Goal: Book appointment/travel/reservation

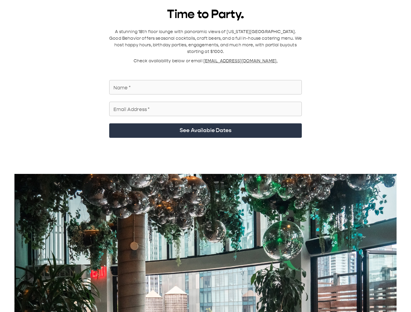
scroll to position [8, 0]
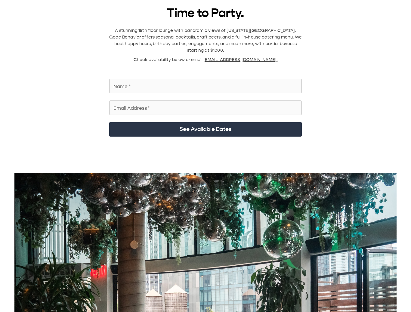
click at [282, 80] on input "Name   *" at bounding box center [205, 86] width 193 height 17
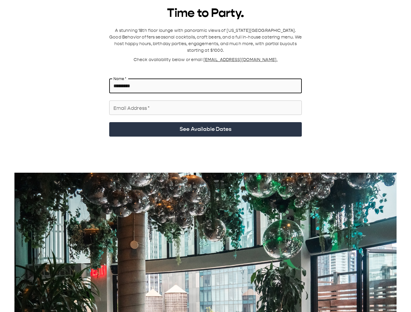
type input "*********"
click at [273, 103] on input "Email Address   *" at bounding box center [205, 107] width 193 height 17
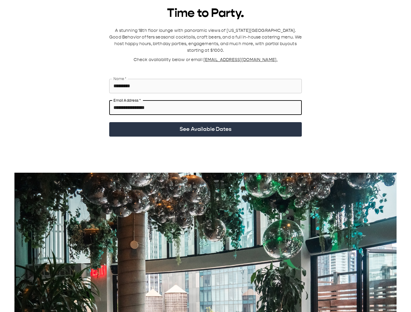
type input "**********"
click at [265, 122] on button "See Available Dates" at bounding box center [205, 129] width 193 height 14
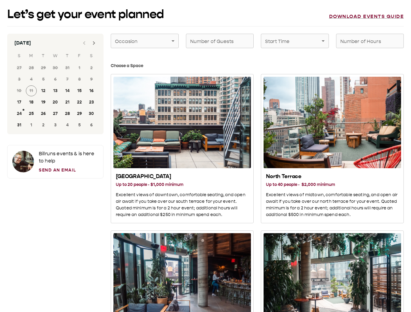
scroll to position [0, 0]
click at [92, 102] on button "23" at bounding box center [91, 102] width 11 height 11
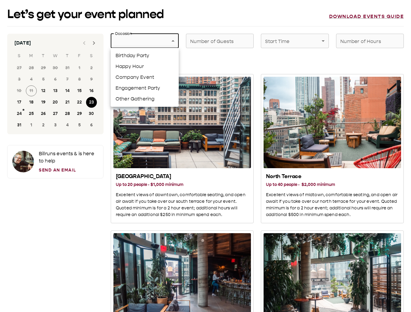
click at [122, 55] on li "Birthday Party" at bounding box center [145, 55] width 68 height 11
type input "**********"
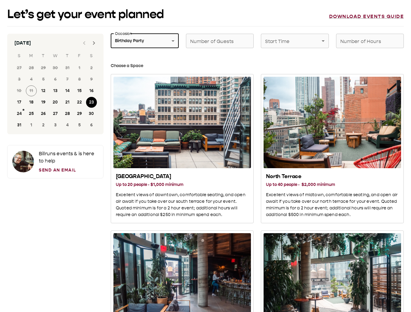
click at [232, 42] on div "Number of Guests Number of Guests" at bounding box center [220, 41] width 68 height 14
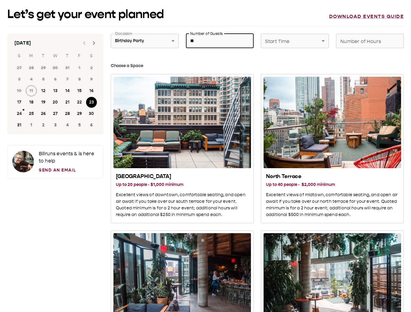
type input "**"
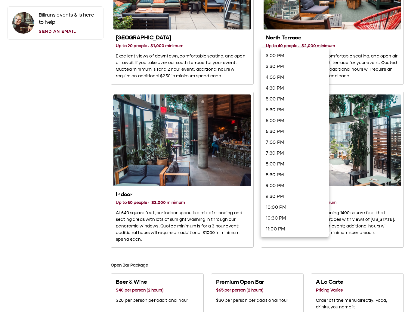
scroll to position [145, 0]
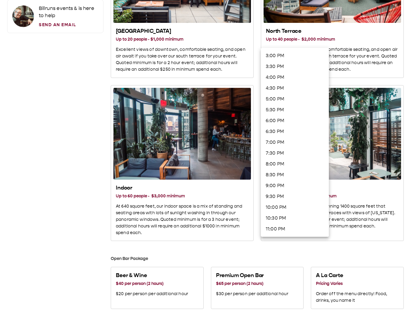
click at [281, 209] on li "10:00 PM" at bounding box center [295, 207] width 68 height 11
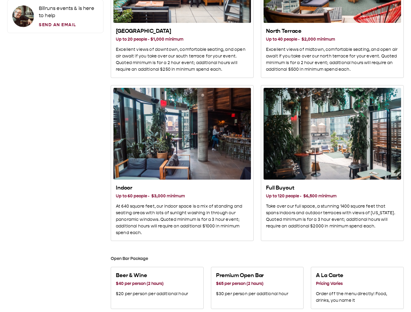
scroll to position [0, 0]
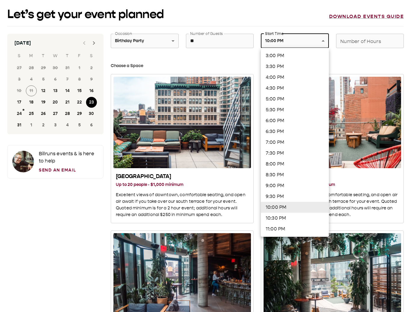
click at [288, 184] on li "9:00 PM" at bounding box center [295, 185] width 68 height 11
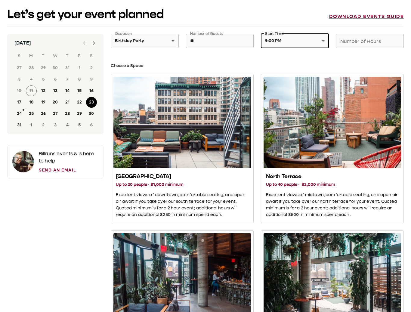
type input "*******"
click at [383, 39] on input "Number of Hours" at bounding box center [370, 41] width 68 height 17
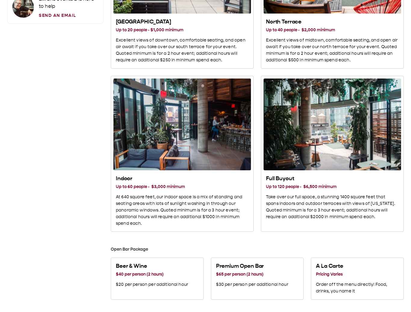
scroll to position [153, 0]
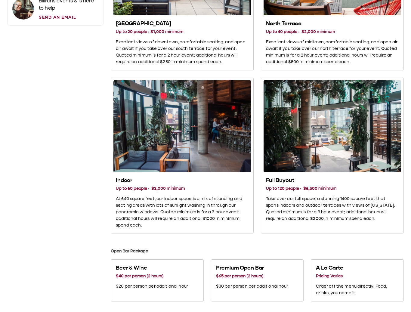
type input "*"
click at [123, 40] on p "Excellent views of downtown, comfortable seating, and open air await if you tak…" at bounding box center [182, 52] width 133 height 26
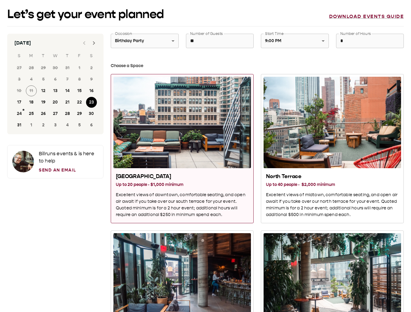
scroll to position [0, 0]
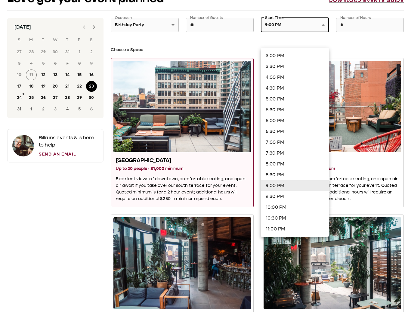
scroll to position [17, 0]
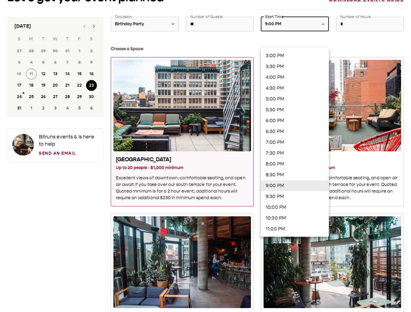
click at [285, 195] on li "9:30 PM" at bounding box center [295, 196] width 68 height 11
type input "*******"
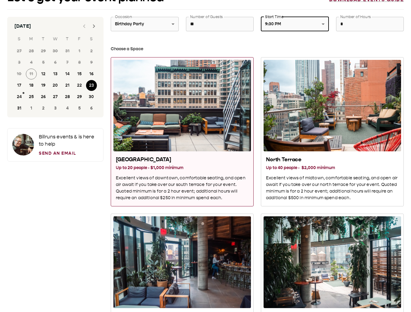
click at [372, 26] on input "*" at bounding box center [370, 24] width 68 height 17
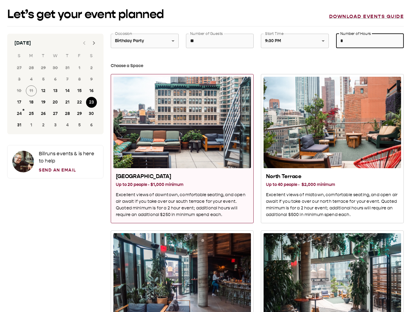
scroll to position [0, 0]
type input "*"
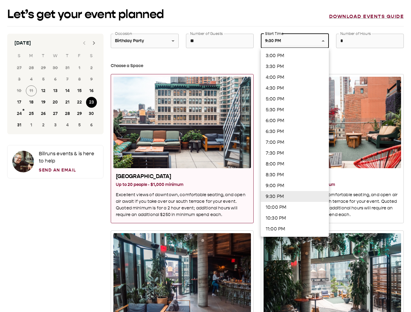
click at [293, 207] on li "10:00 PM" at bounding box center [295, 207] width 68 height 11
type input "********"
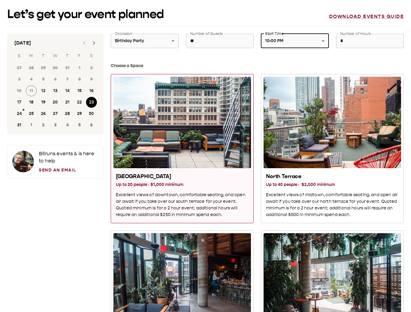
click at [333, 167] on div "North Terrace" at bounding box center [333, 123] width 138 height 92
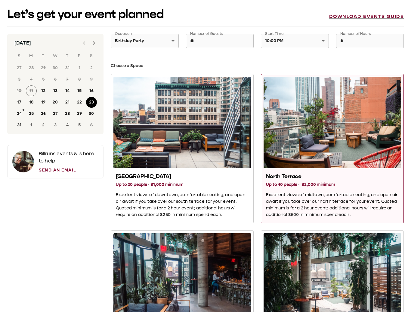
click at [126, 176] on h2 "[GEOGRAPHIC_DATA]" at bounding box center [182, 176] width 133 height 7
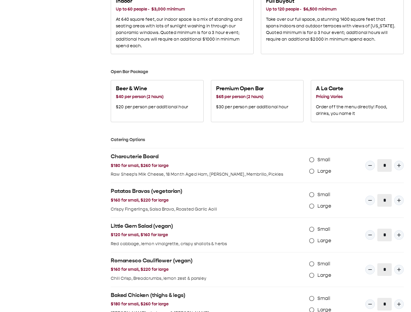
scroll to position [338, 0]
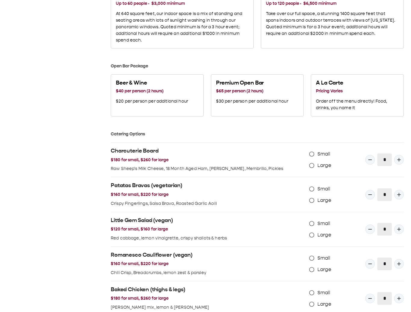
click at [378, 102] on p "Order off the menu directly! Food, drinks, you name it" at bounding box center [357, 104] width 83 height 13
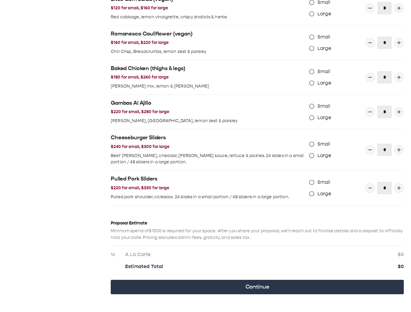
scroll to position [559, 0]
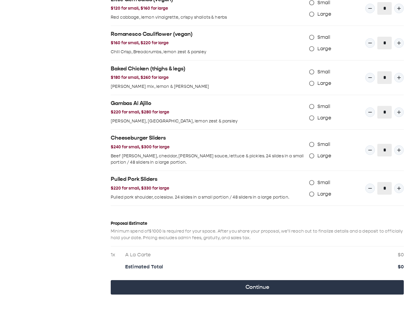
click at [321, 280] on button "Continue" at bounding box center [257, 287] width 293 height 14
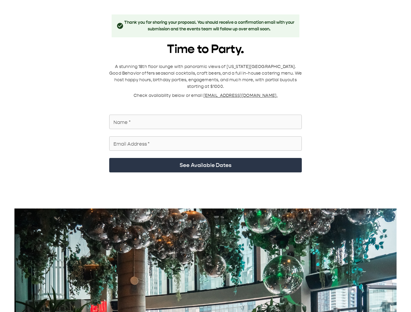
scroll to position [0, 0]
click at [124, 115] on div "Name   * Name   *" at bounding box center [205, 122] width 193 height 14
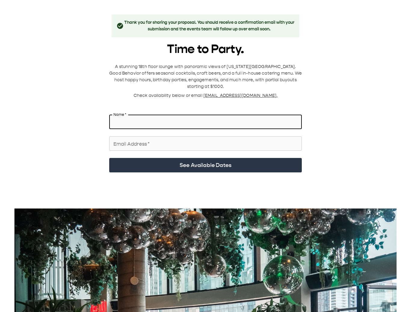
click at [259, 93] on span "[EMAIL_ADDRESS][DOMAIN_NAME]." at bounding box center [241, 95] width 74 height 5
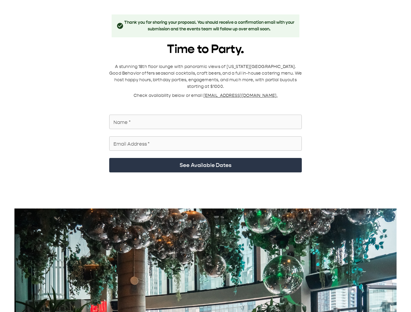
click at [251, 116] on input "Name   *" at bounding box center [205, 122] width 193 height 17
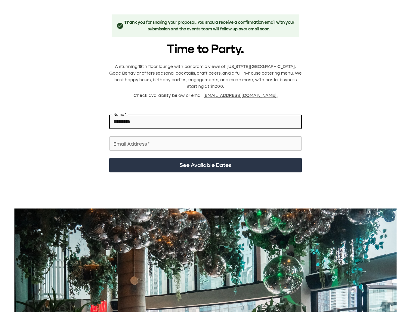
type input "*********"
click at [115, 136] on div "Email Address   * Email Address   *" at bounding box center [205, 143] width 193 height 14
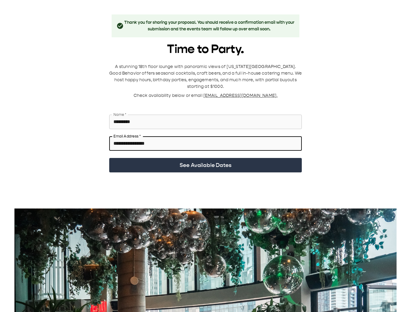
type input "**********"
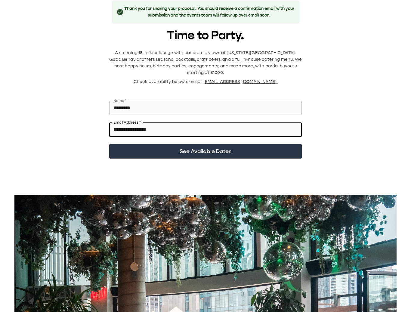
click at [125, 144] on button "See Available Dates" at bounding box center [205, 151] width 193 height 14
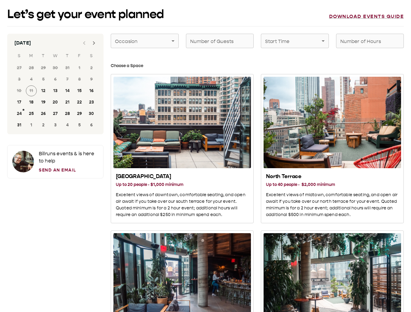
click at [48, 167] on link "Send an Email" at bounding box center [69, 170] width 60 height 6
click at [22, 163] on div at bounding box center [23, 162] width 22 height 22
click at [49, 170] on link "Send an Email" at bounding box center [69, 170] width 60 height 6
click at [393, 16] on link "Download events guide" at bounding box center [366, 17] width 75 height 6
click at [47, 170] on link "Send an Email" at bounding box center [69, 170] width 60 height 6
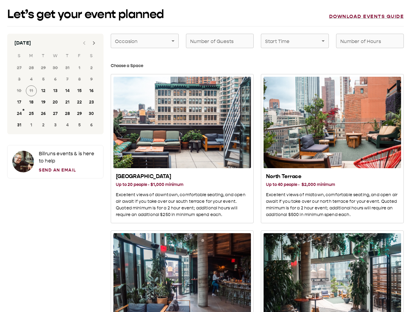
click at [46, 170] on link "Send an Email" at bounding box center [69, 170] width 60 height 6
click at [48, 171] on link "Send an Email" at bounding box center [69, 170] width 60 height 6
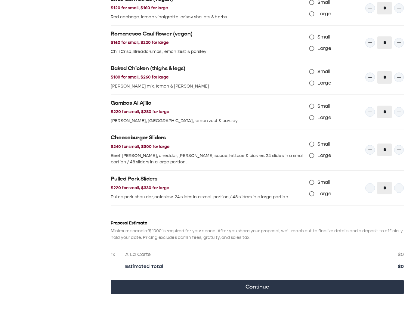
scroll to position [559, 0]
